Goal: Task Accomplishment & Management: Use online tool/utility

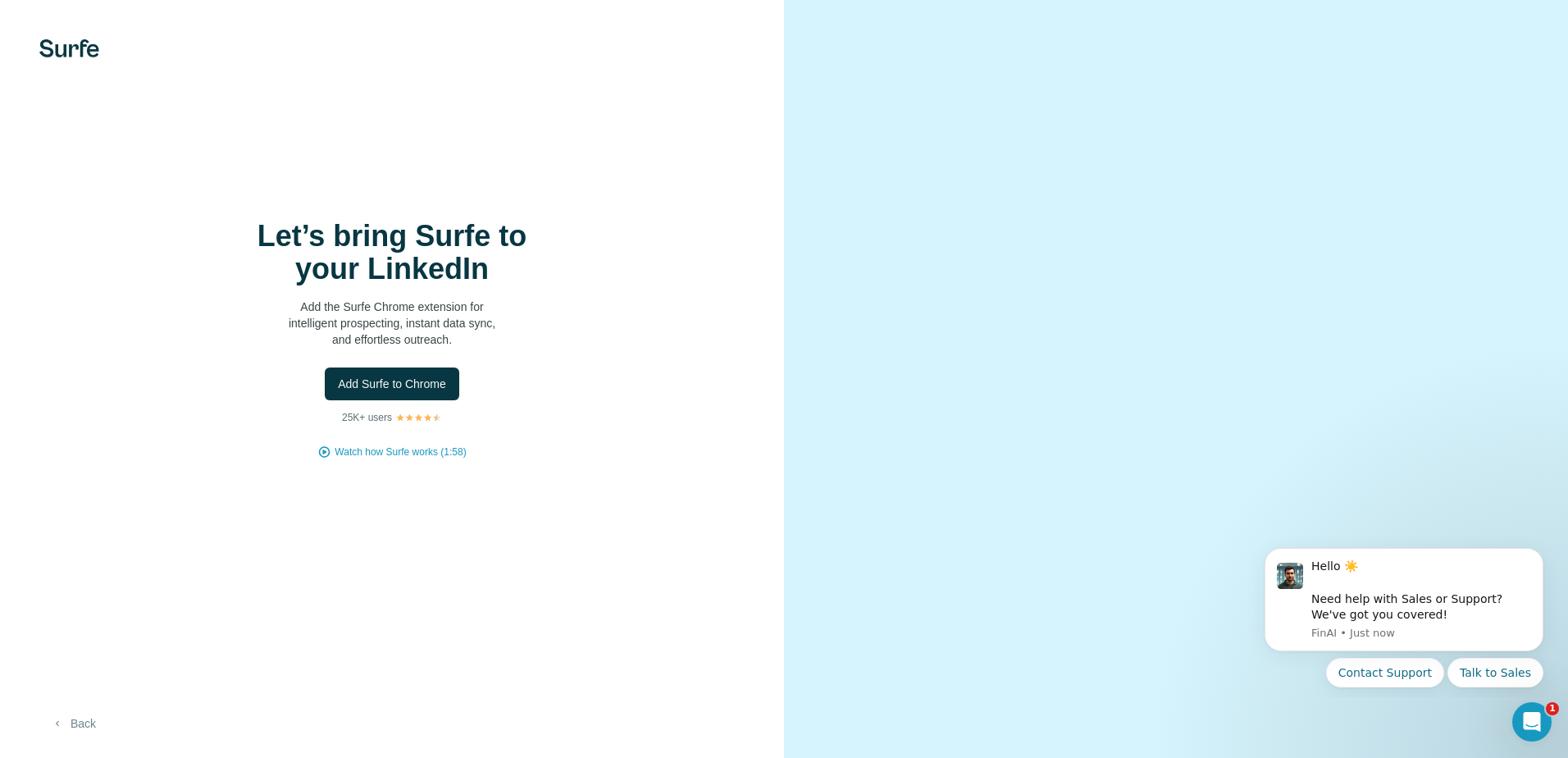
click at [95, 720] on button "Back" at bounding box center [73, 723] width 68 height 30
click at [75, 50] on img at bounding box center [69, 48] width 60 height 18
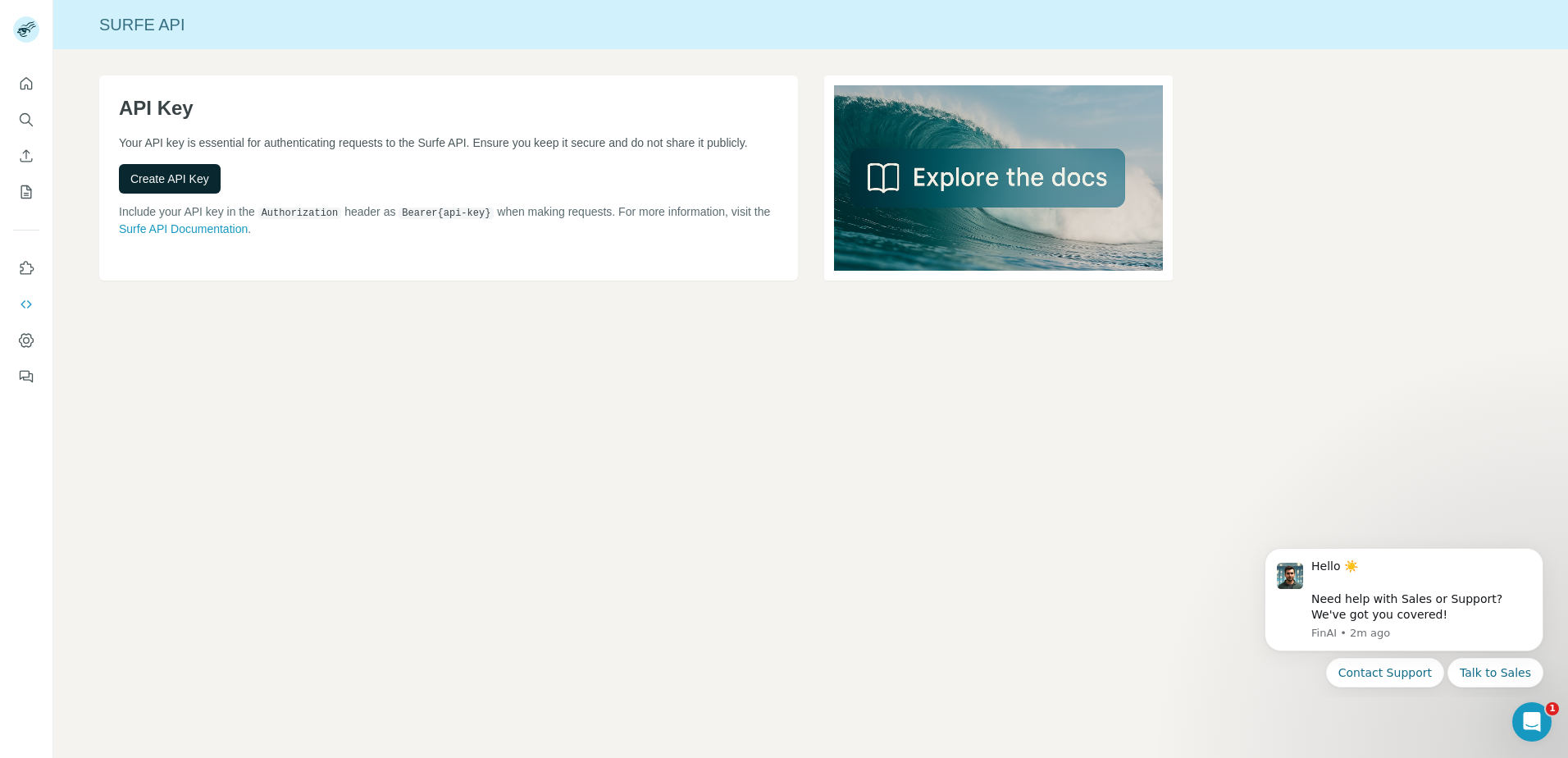
click at [181, 177] on span "Create API Key" at bounding box center [170, 179] width 78 height 17
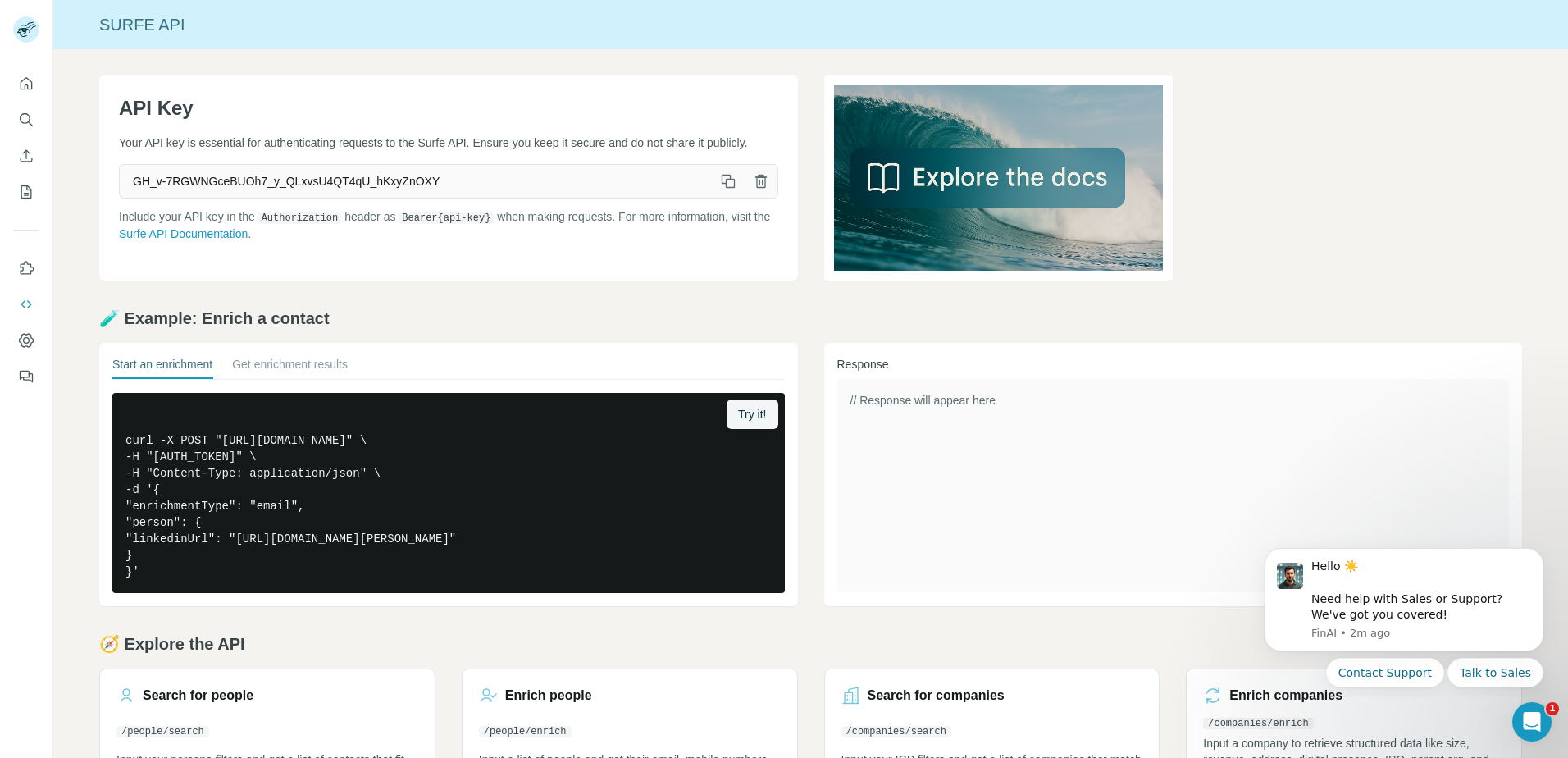
click at [724, 180] on icon "button" at bounding box center [728, 181] width 17 height 17
click at [32, 80] on icon "Quick start" at bounding box center [26, 84] width 17 height 17
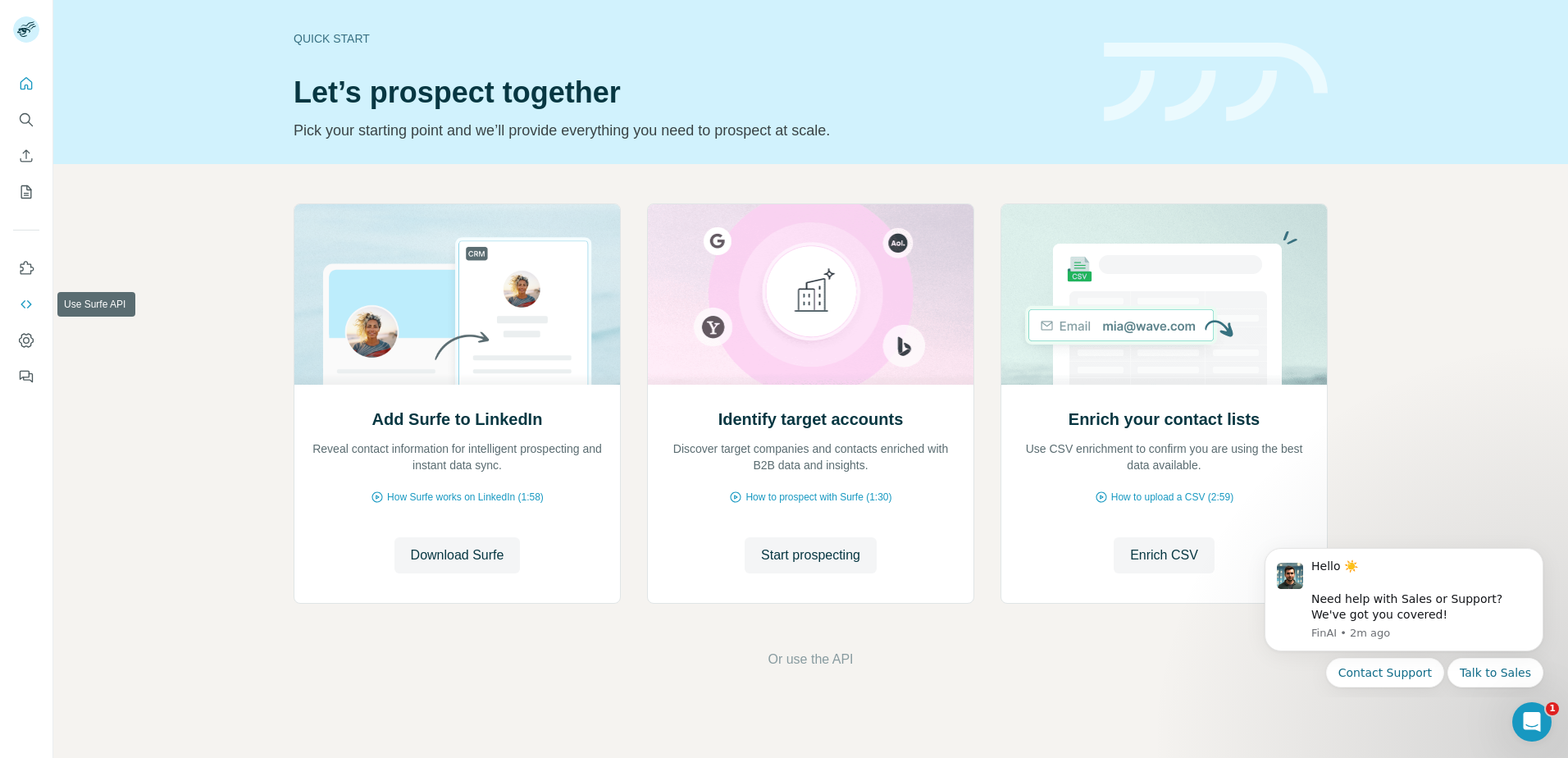
click at [34, 301] on icon "Use Surfe API" at bounding box center [26, 304] width 17 height 17
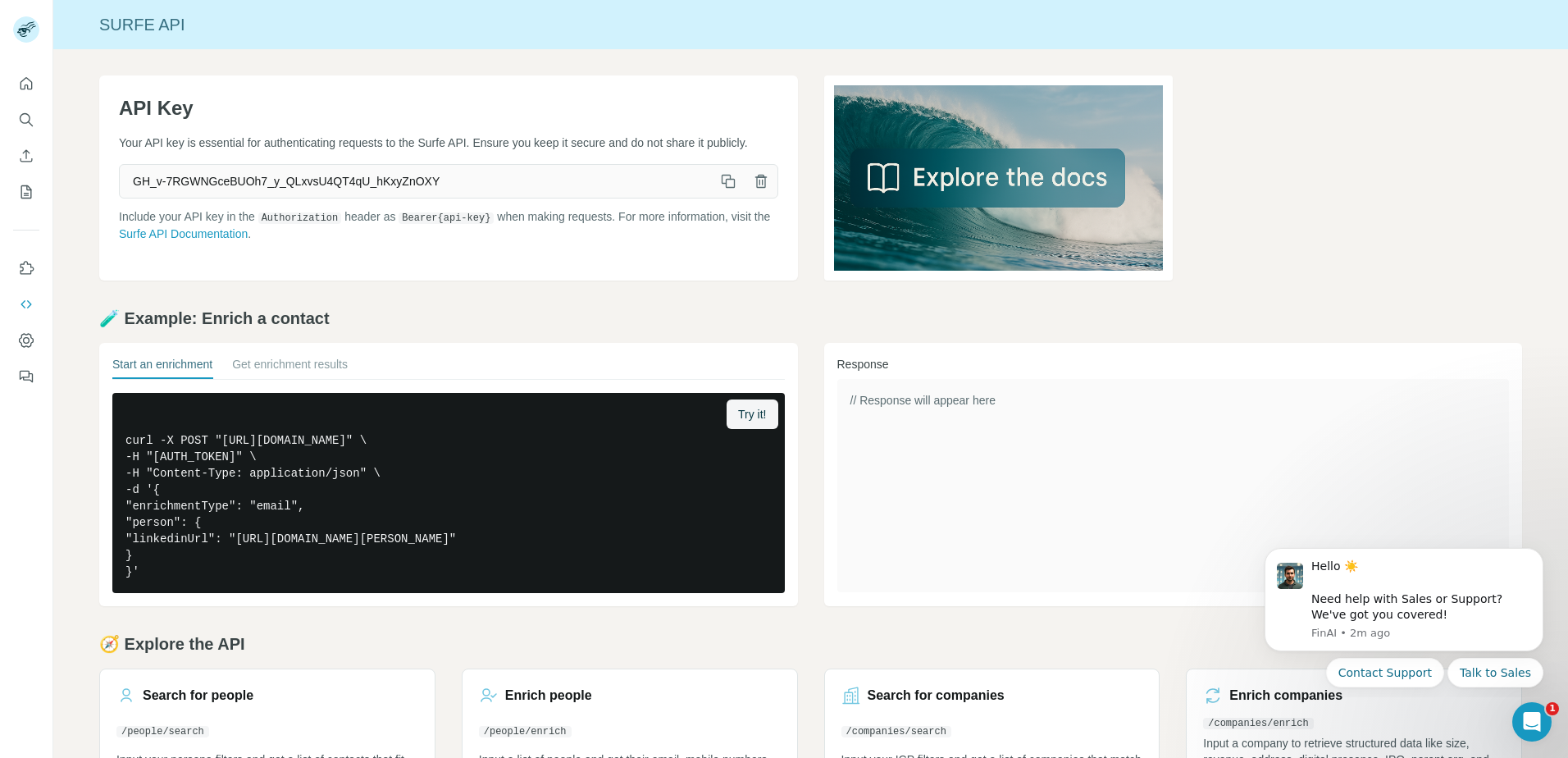
scroll to position [70, 0]
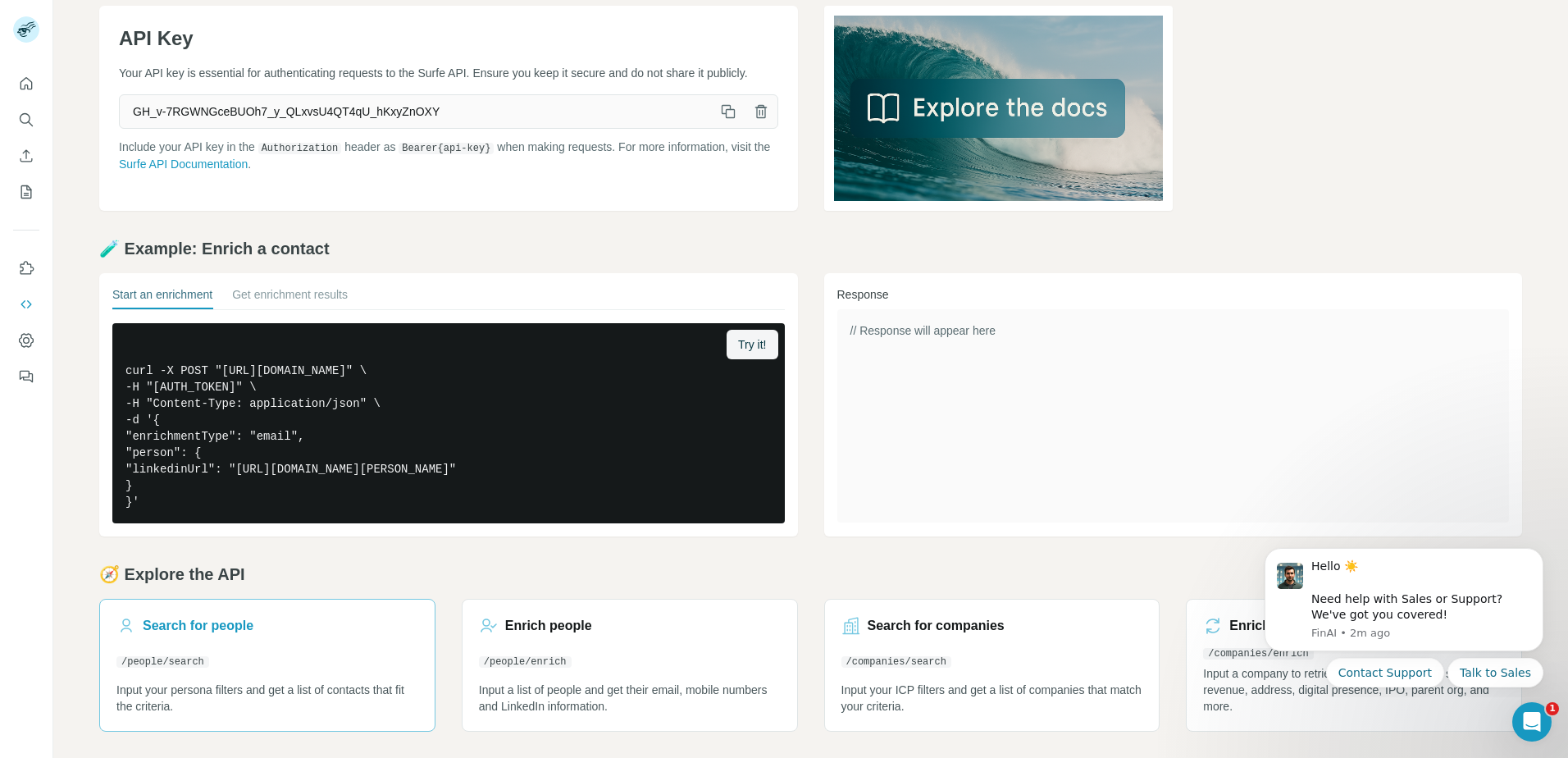
click at [203, 659] on code "/people/search" at bounding box center [162, 662] width 92 height 11
